Goal: Find contact information: Find contact information

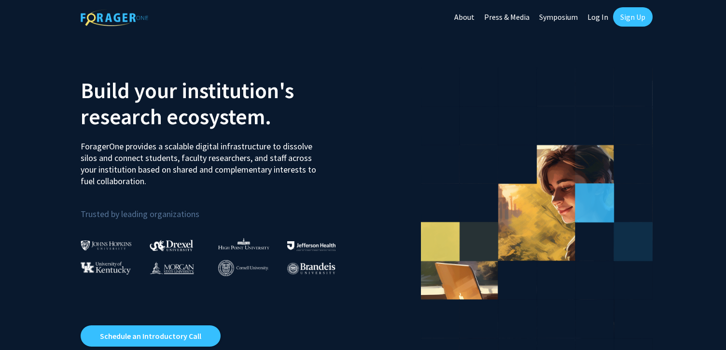
click at [606, 16] on link "Log In" at bounding box center [598, 17] width 30 height 34
select select
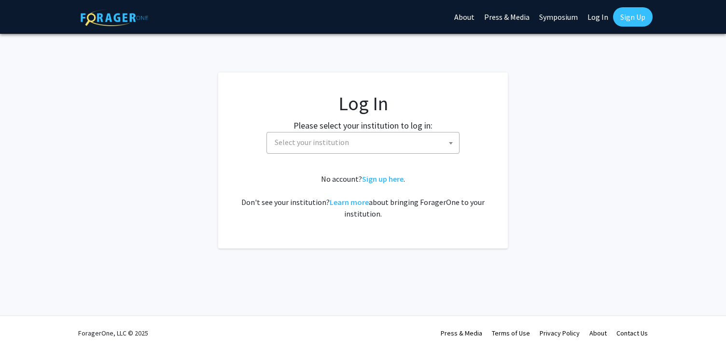
click at [421, 141] on span "Select your institution" at bounding box center [365, 142] width 188 height 20
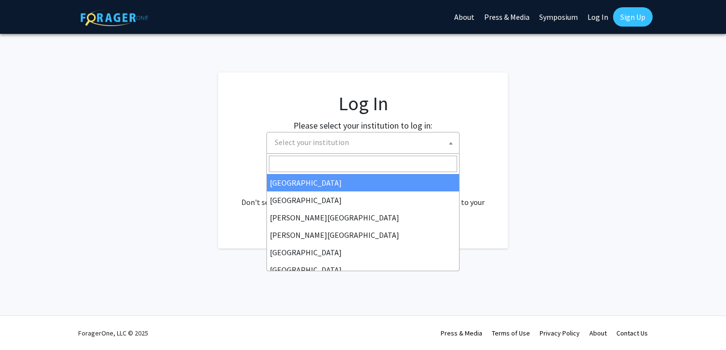
click at [322, 163] on input "Search" at bounding box center [363, 163] width 188 height 16
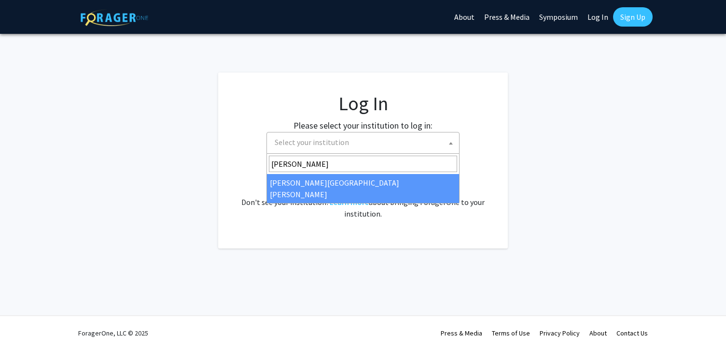
type input "Johns"
select select "1"
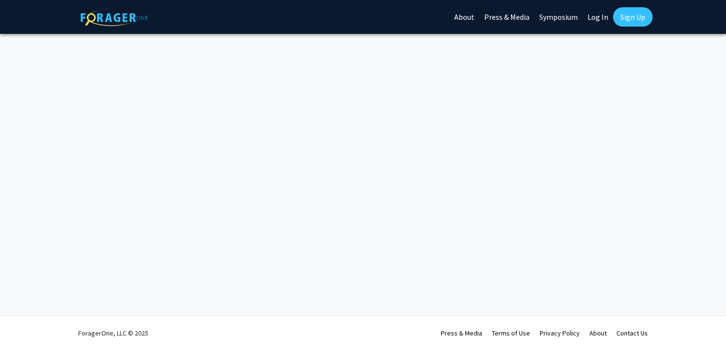
click at [558, 85] on div "Login Success Skip navigation About Press & Media Symposium Log In Sign Up Comp…" at bounding box center [363, 175] width 726 height 350
click at [471, 17] on link "About" at bounding box center [465, 17] width 30 height 34
click at [231, 89] on div "Skip navigation About Press & Media Symposium Log In Sign Up Complete your prof…" at bounding box center [363, 175] width 726 height 350
click at [113, 13] on img at bounding box center [115, 17] width 68 height 17
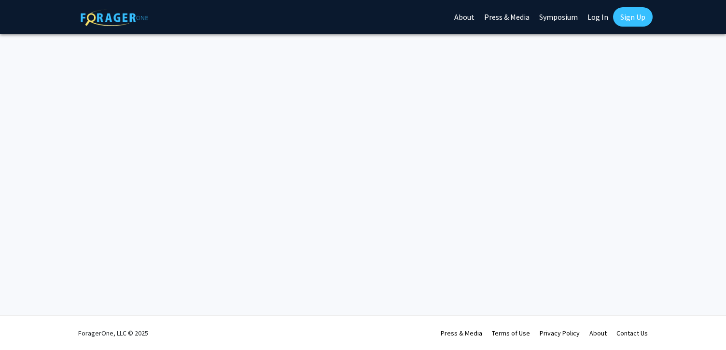
click at [113, 16] on img at bounding box center [115, 17] width 68 height 17
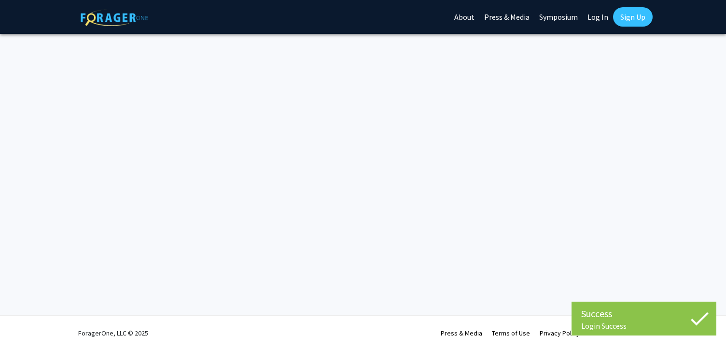
click at [657, 314] on div "Success" at bounding box center [644, 313] width 126 height 14
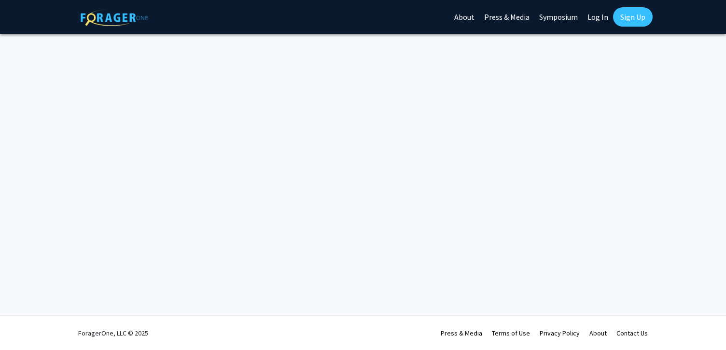
click at [594, 13] on link "Log In" at bounding box center [598, 17] width 30 height 34
click at [637, 18] on link "Sign Up" at bounding box center [633, 16] width 40 height 19
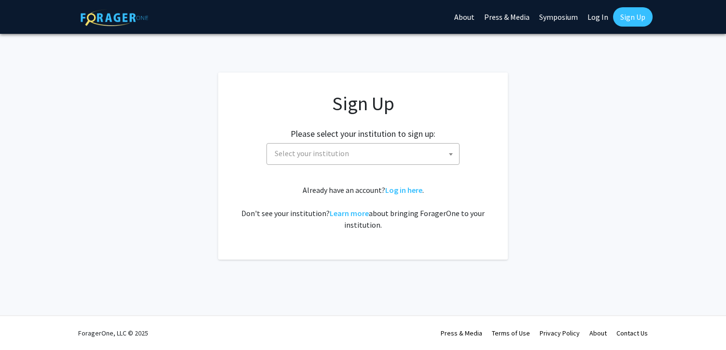
click at [602, 19] on link "Log In" at bounding box center [598, 17] width 30 height 34
click at [600, 17] on link "Log In" at bounding box center [598, 17] width 30 height 34
click at [609, 111] on app-signup "Sign Up Please select your institution to sign up: Baylor University Brandeis U…" at bounding box center [363, 165] width 726 height 187
click at [127, 18] on img at bounding box center [115, 17] width 68 height 17
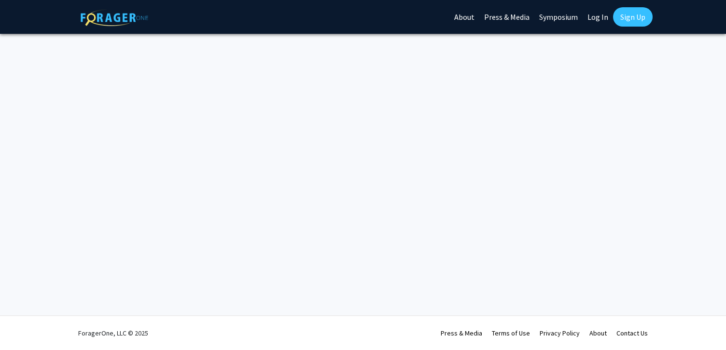
click at [463, 21] on link "About" at bounding box center [465, 17] width 30 height 34
click at [463, 16] on link "About" at bounding box center [465, 17] width 30 height 34
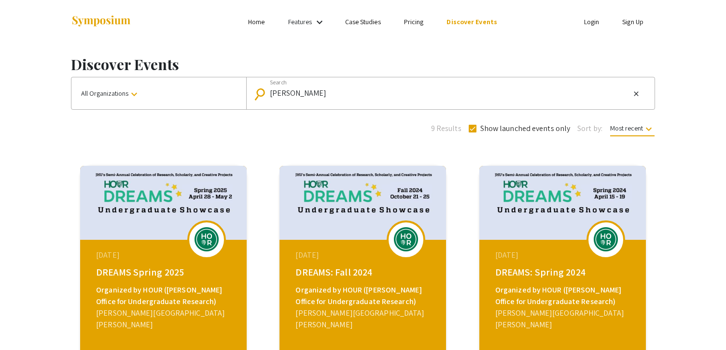
click at [259, 26] on link "Home" at bounding box center [256, 21] width 16 height 9
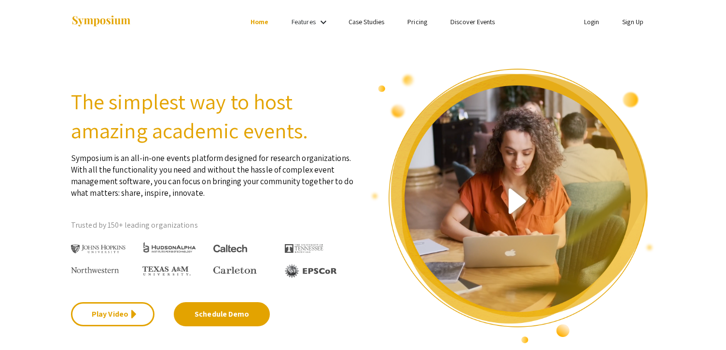
click at [96, 253] on img at bounding box center [98, 248] width 55 height 9
click at [110, 243] on div at bounding box center [106, 243] width 71 height 22
click at [305, 20] on link "Features" at bounding box center [304, 21] width 24 height 9
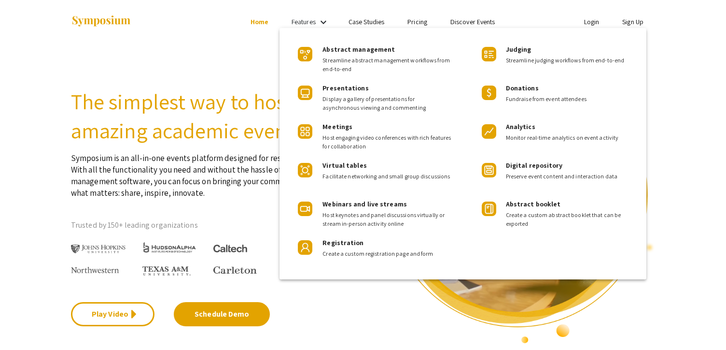
click at [183, 64] on div at bounding box center [363, 175] width 726 height 350
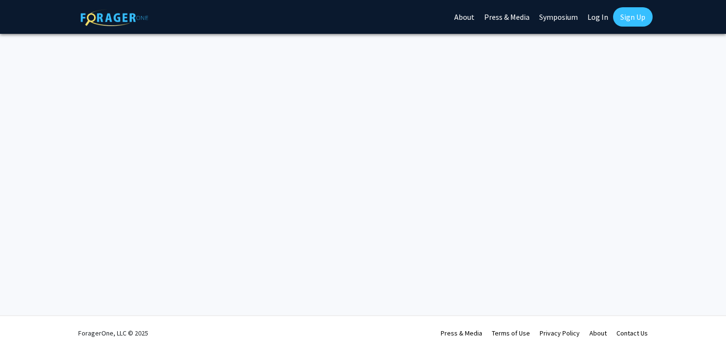
click at [633, 336] on link "Contact Us" at bounding box center [632, 332] width 31 height 9
click at [633, 334] on link "Contact Us" at bounding box center [632, 332] width 31 height 9
click at [125, 19] on img at bounding box center [115, 17] width 68 height 17
